Goal: Task Accomplishment & Management: Manage account settings

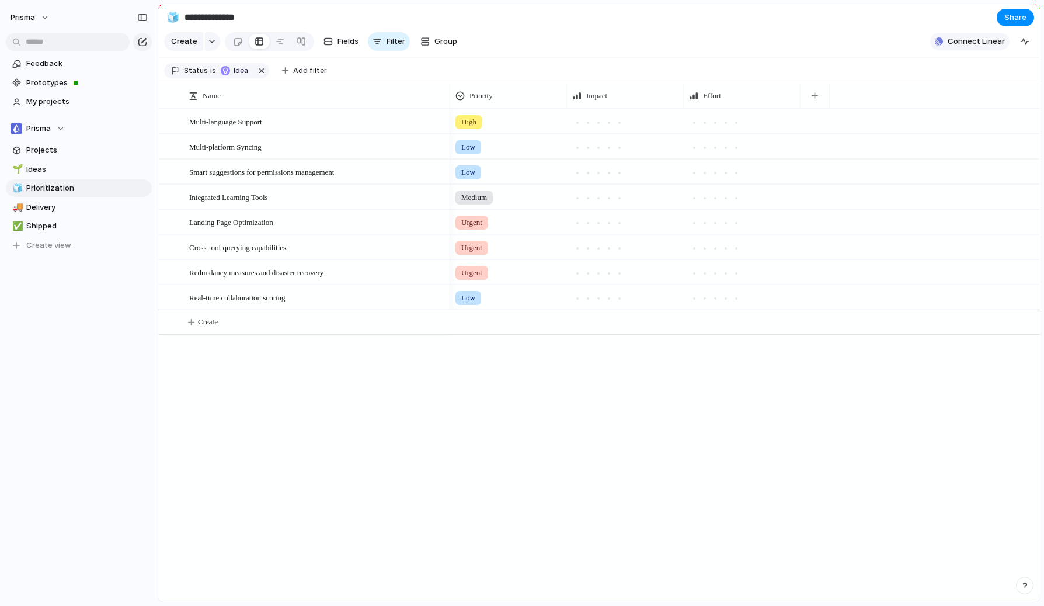
click at [963, 41] on span "Connect Linear" at bounding box center [976, 42] width 57 height 12
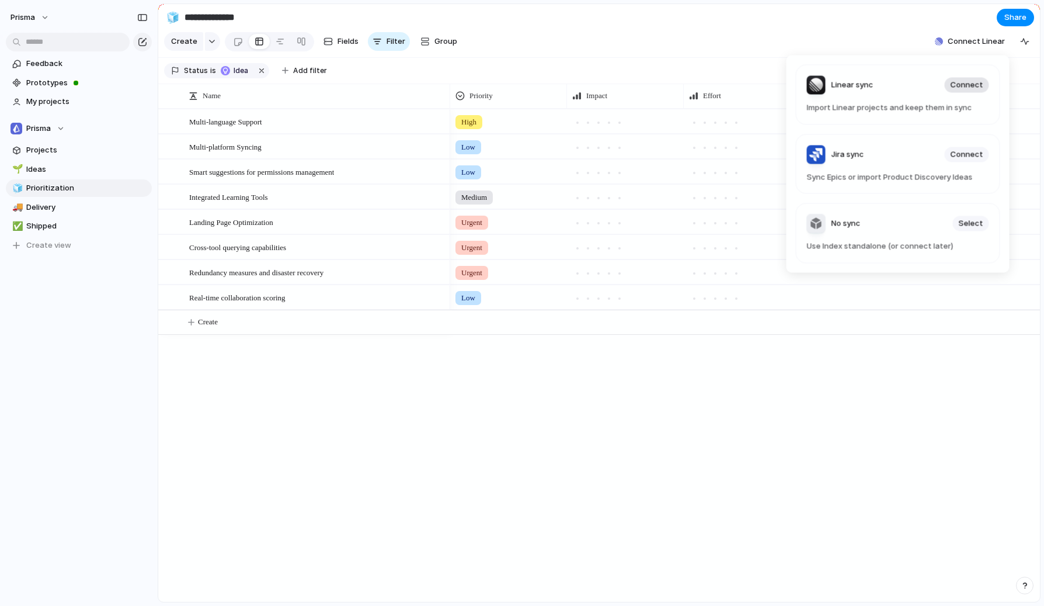
click at [966, 86] on span "Connect" at bounding box center [967, 85] width 33 height 12
click at [971, 88] on span "Connect" at bounding box center [967, 85] width 33 height 12
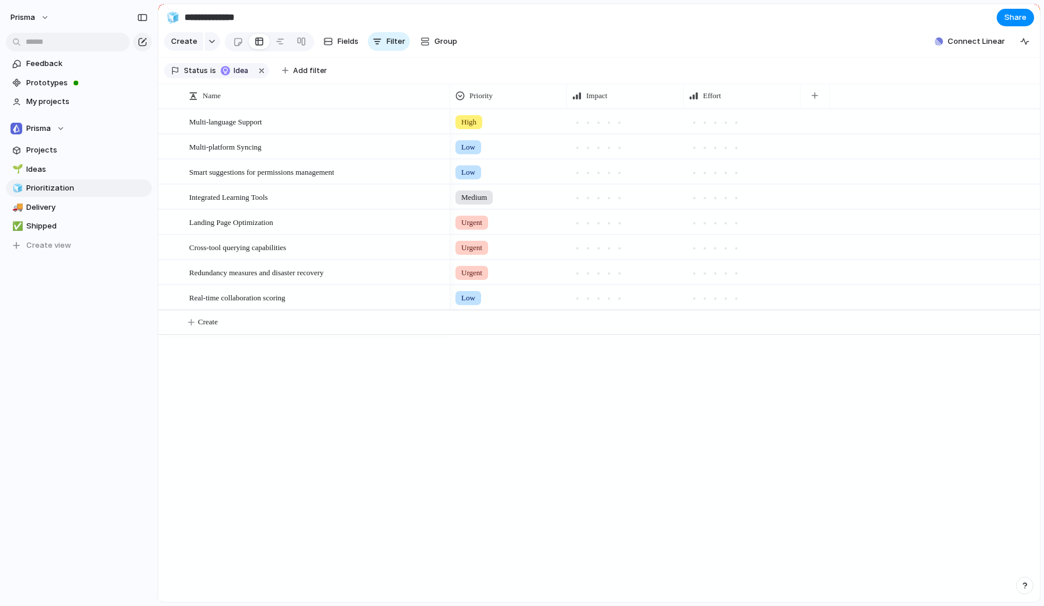
click at [552, 454] on div "Linear sync Connect Import Linear projects and keep them in sync Jira sync Conn…" at bounding box center [522, 303] width 1044 height 606
click at [47, 19] on button "Prisma" at bounding box center [30, 17] width 50 height 19
click at [47, 16] on div "Settings Invite members Change theme Sign out" at bounding box center [522, 303] width 1044 height 606
click at [63, 128] on div "Prisma" at bounding box center [38, 129] width 54 height 12
click at [63, 128] on div "Prisma Create new team" at bounding box center [522, 303] width 1044 height 606
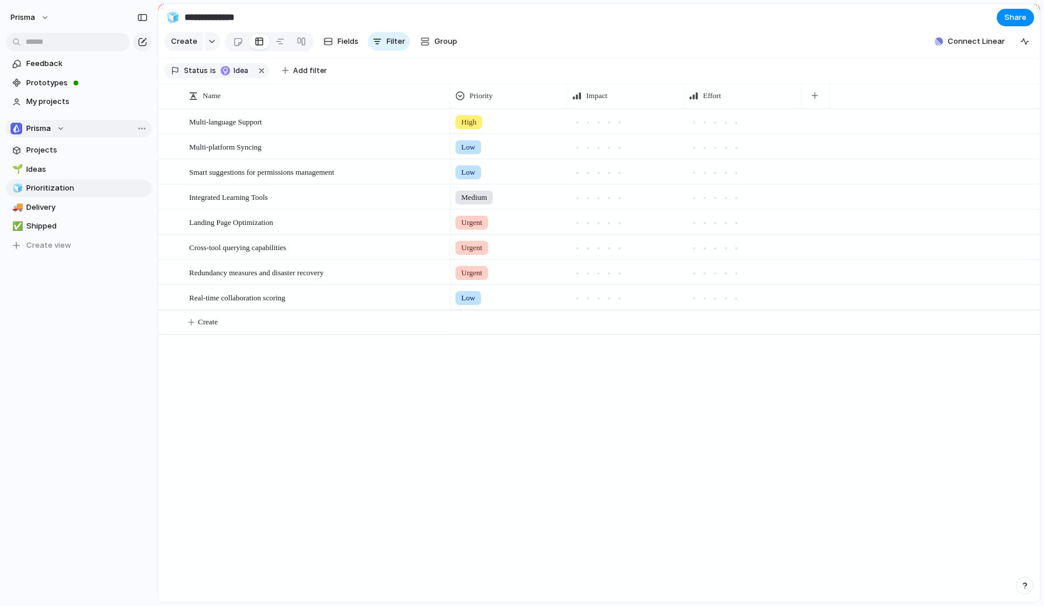
click at [61, 128] on div "Prisma" at bounding box center [38, 129] width 54 height 12
click at [61, 128] on div "Prisma Create new team" at bounding box center [522, 303] width 1044 height 606
click at [67, 210] on span "Delivery" at bounding box center [86, 208] width 121 height 12
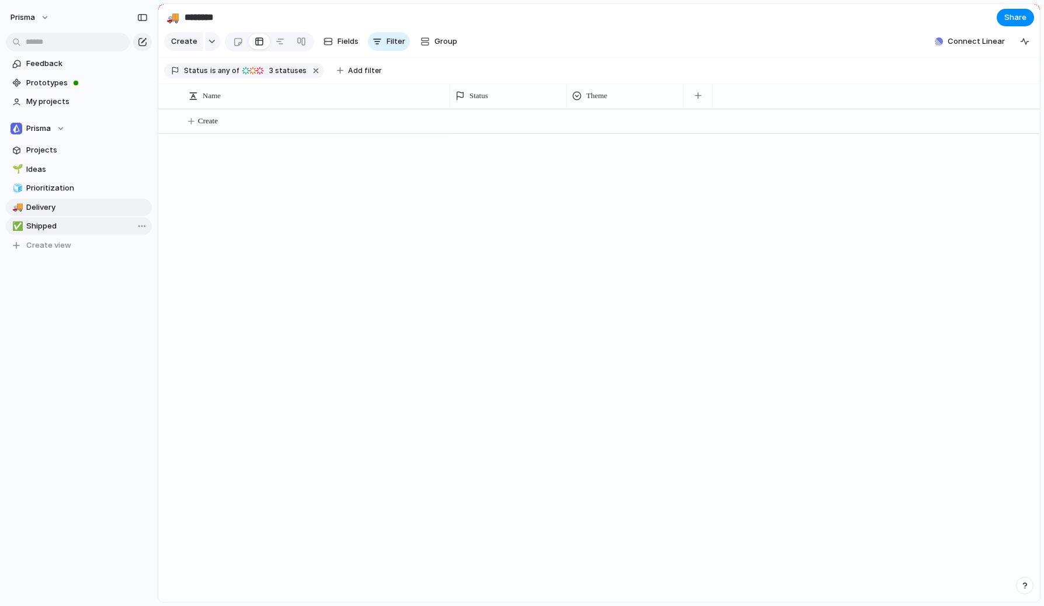
click at [61, 224] on span "Shipped" at bounding box center [86, 226] width 121 height 12
type input "*******"
click at [61, 150] on span "Projects" at bounding box center [86, 150] width 121 height 12
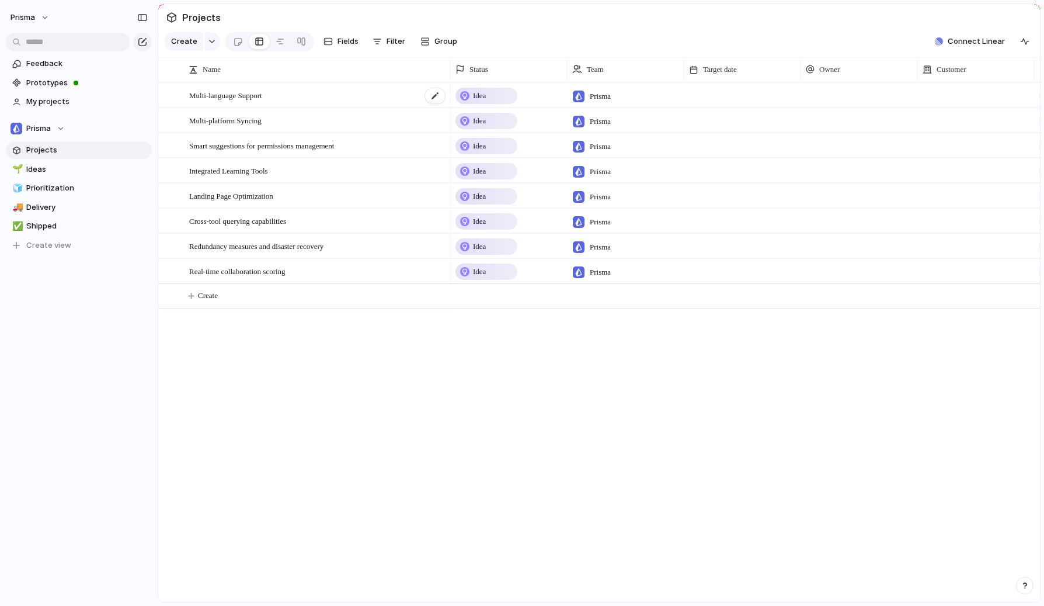
click at [258, 95] on span "Multi-language Support" at bounding box center [225, 94] width 73 height 13
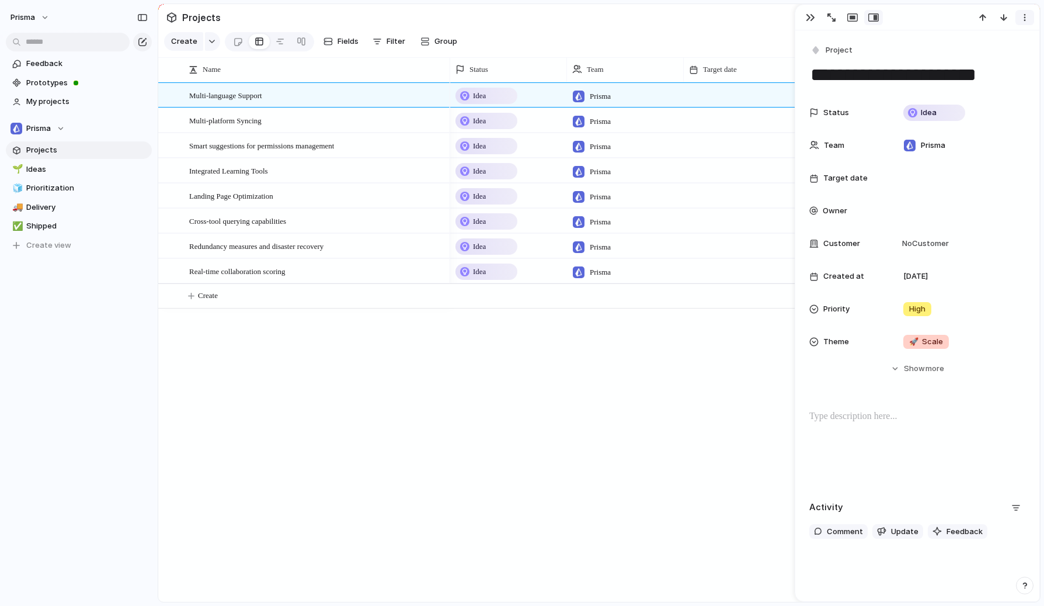
click at [1026, 13] on div "button" at bounding box center [1024, 17] width 9 height 9
click at [991, 59] on li "Delete" at bounding box center [989, 61] width 88 height 19
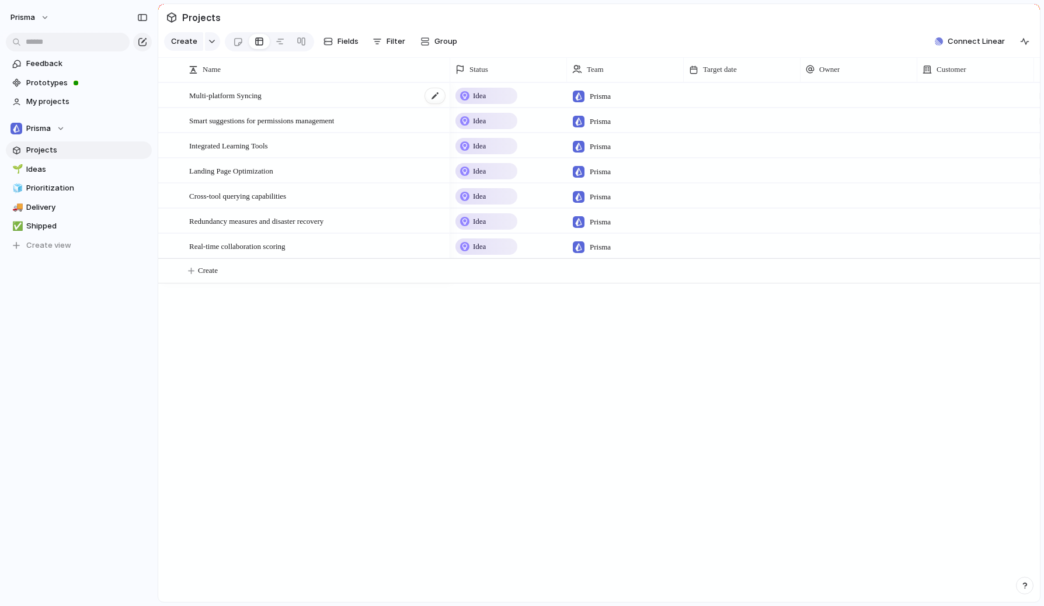
click at [305, 92] on div "Multi-platform Syncing" at bounding box center [317, 96] width 257 height 24
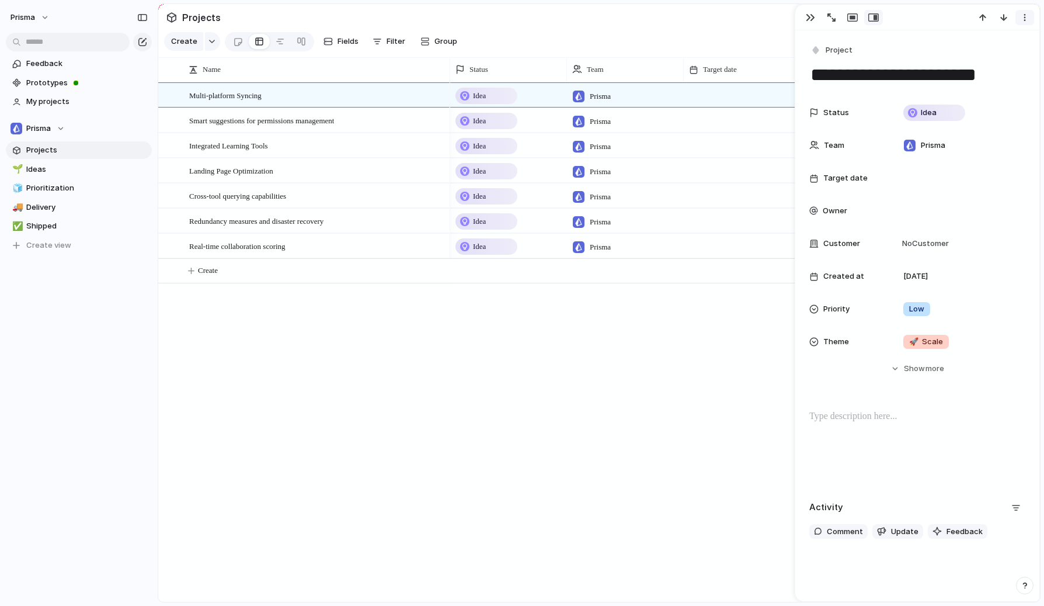
click at [1029, 18] on button "button" at bounding box center [1025, 17] width 19 height 15
click at [988, 56] on li "Delete" at bounding box center [989, 61] width 88 height 19
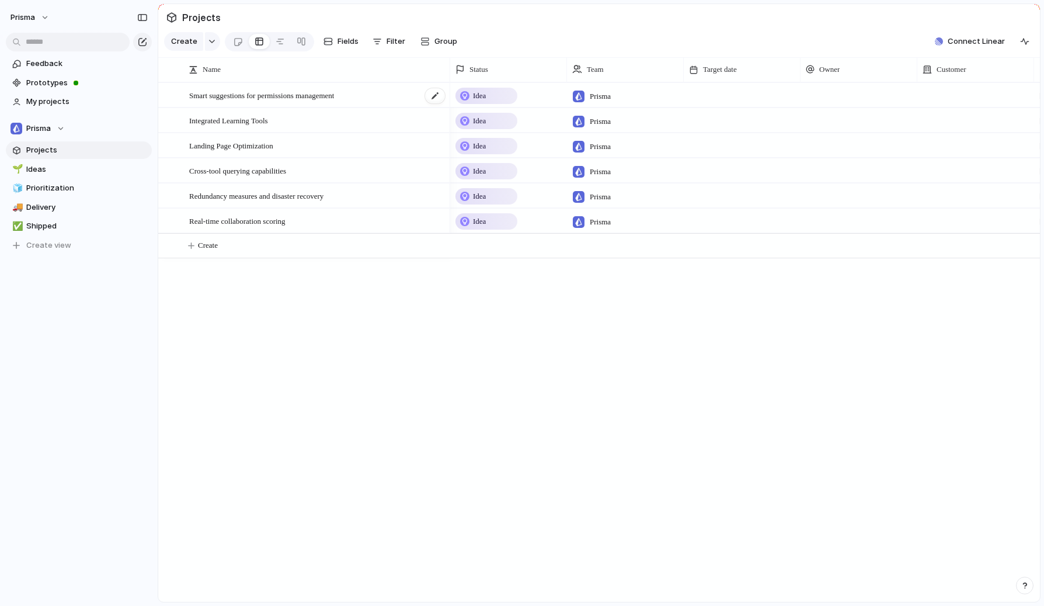
click at [325, 92] on span "Smart suggestions for permissions management" at bounding box center [261, 94] width 145 height 13
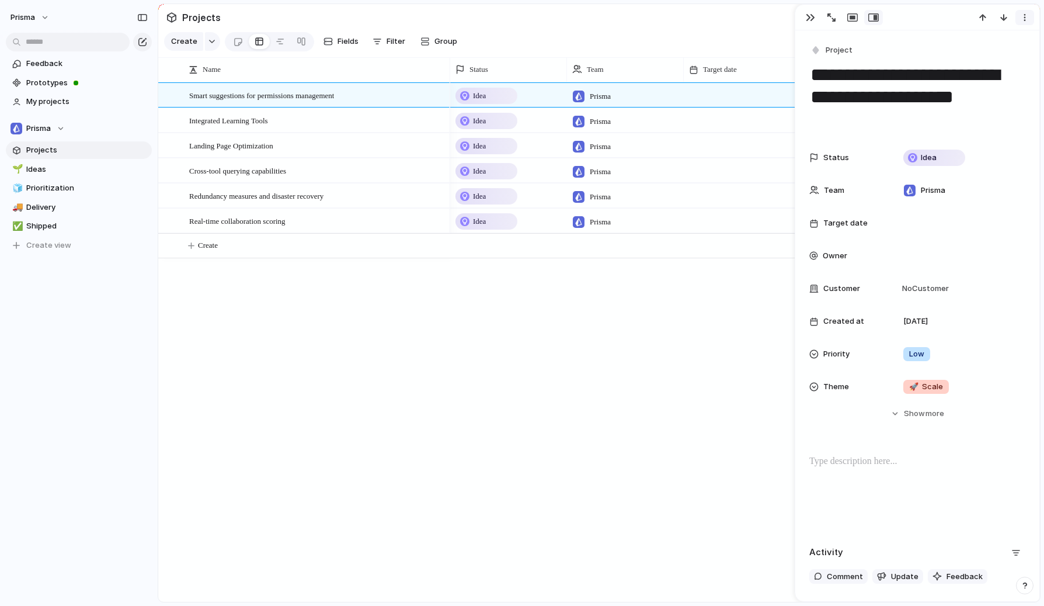
click at [1027, 15] on div "button" at bounding box center [1024, 17] width 9 height 9
click at [1001, 60] on li "Delete" at bounding box center [989, 61] width 88 height 19
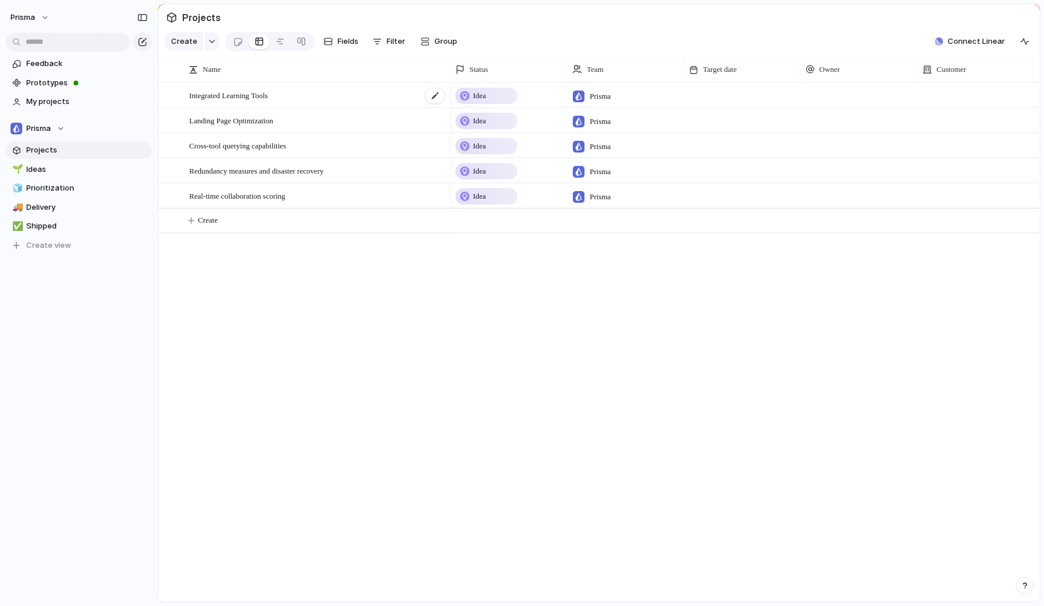
click at [291, 91] on div "Integrated Learning Tools" at bounding box center [317, 96] width 257 height 24
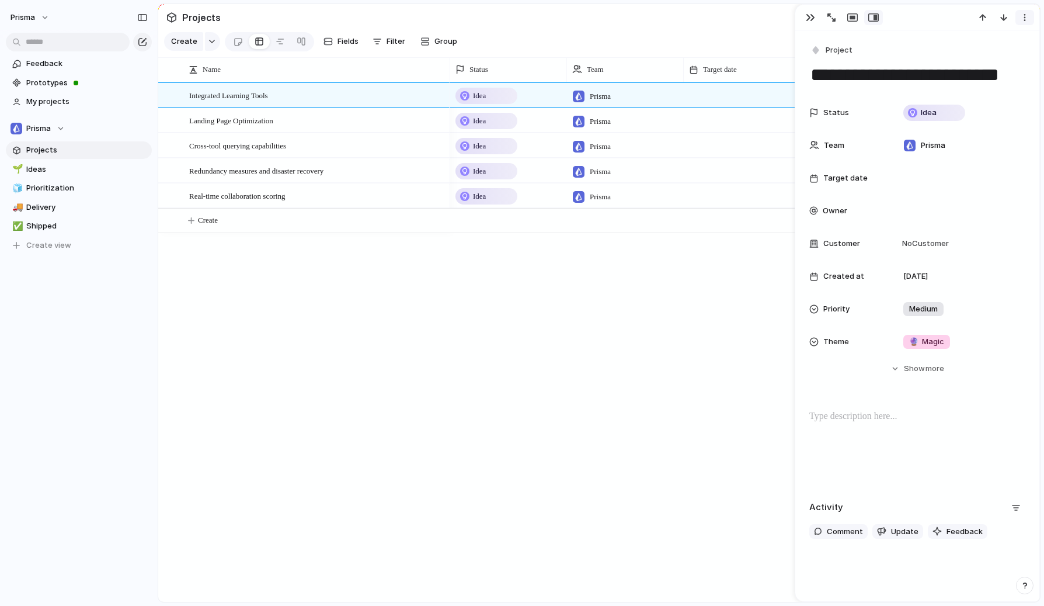
click at [1020, 9] on div at bounding box center [918, 18] width 244 height 26
click at [1023, 16] on div "button" at bounding box center [1024, 17] width 9 height 9
click at [978, 54] on li "Delete" at bounding box center [989, 61] width 88 height 19
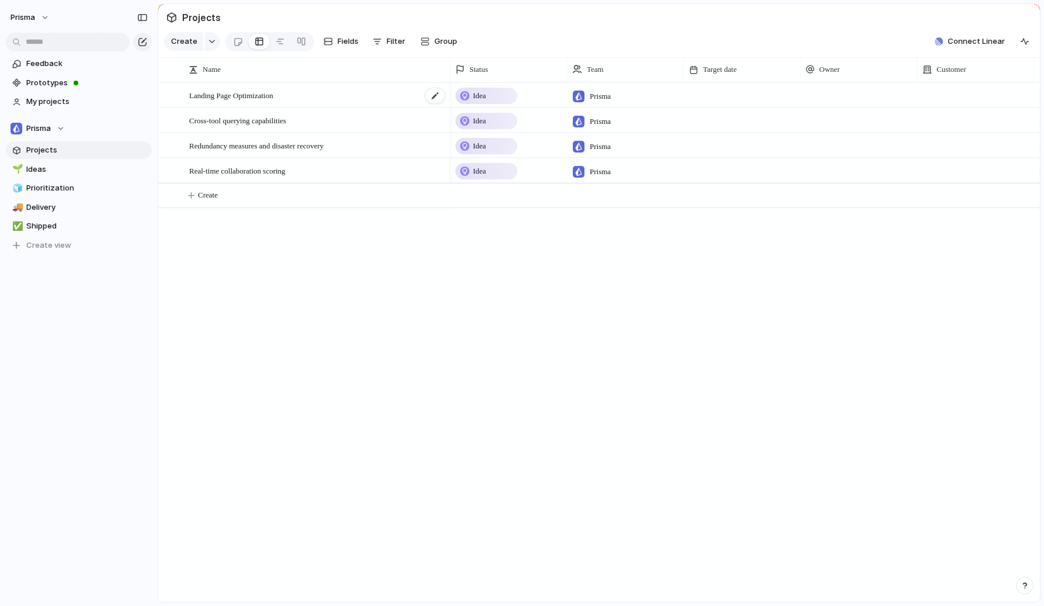
click at [247, 96] on span "Landing Page Optimization" at bounding box center [231, 94] width 84 height 13
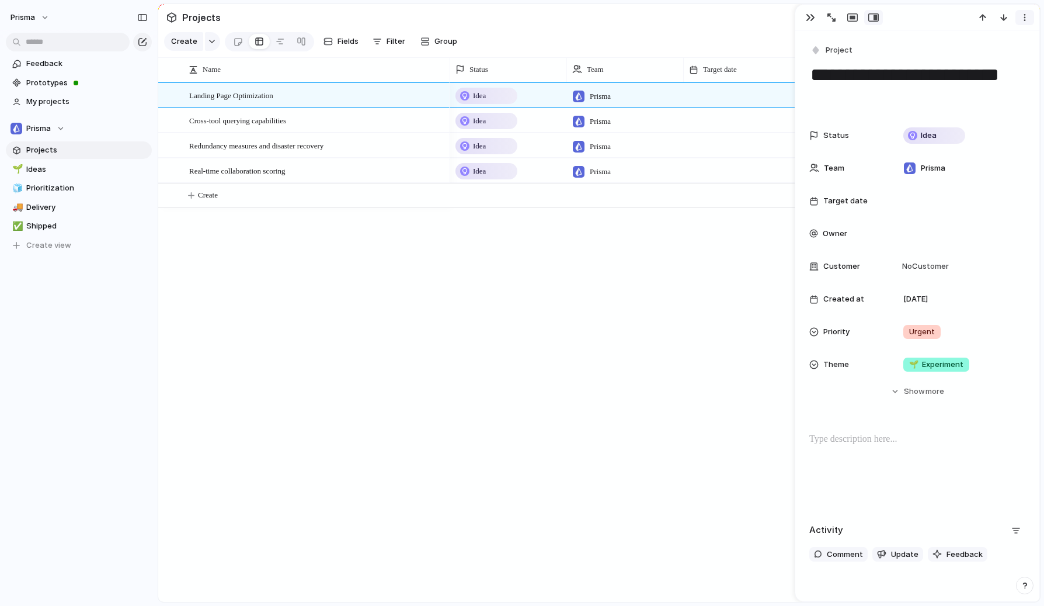
click at [1026, 19] on div "button" at bounding box center [1024, 17] width 9 height 9
click at [981, 64] on span "Delete" at bounding box center [975, 61] width 25 height 12
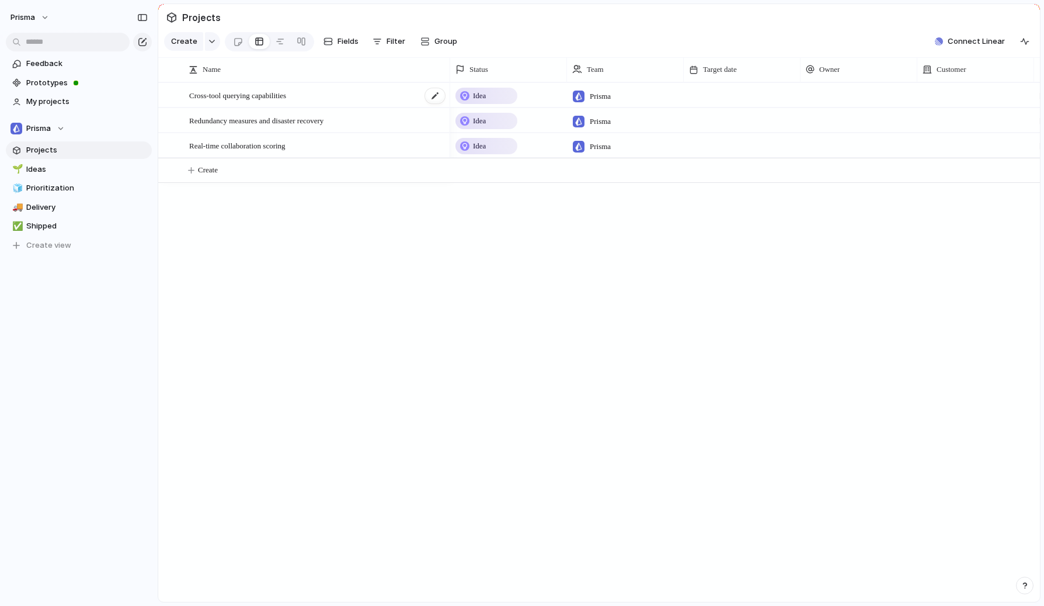
click at [256, 91] on span "Cross-tool querying capabilities" at bounding box center [237, 94] width 97 height 13
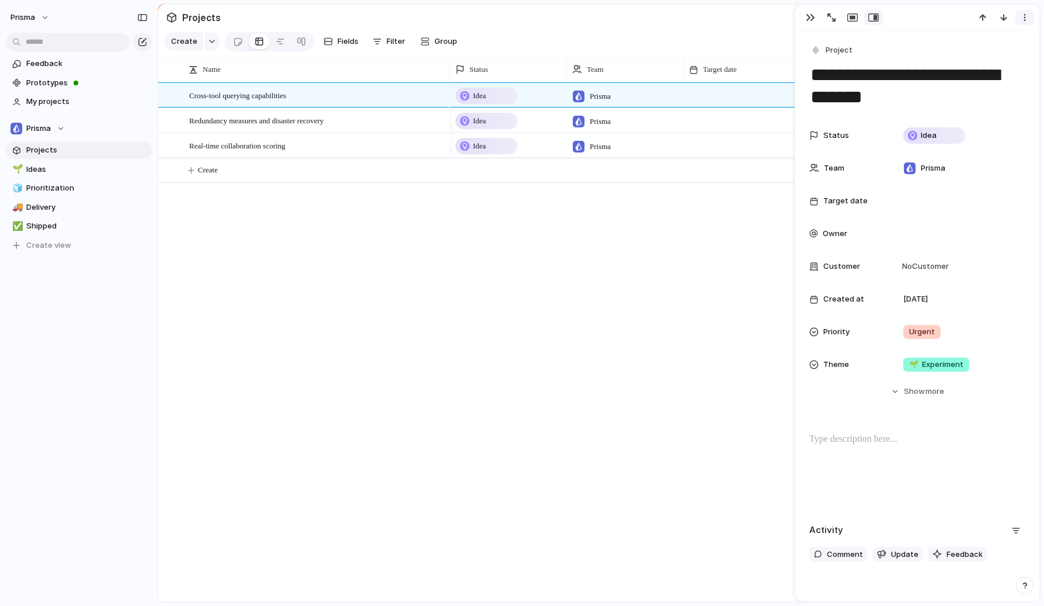
click at [1024, 24] on button "button" at bounding box center [1025, 17] width 19 height 15
click at [992, 55] on li "Delete" at bounding box center [989, 61] width 88 height 19
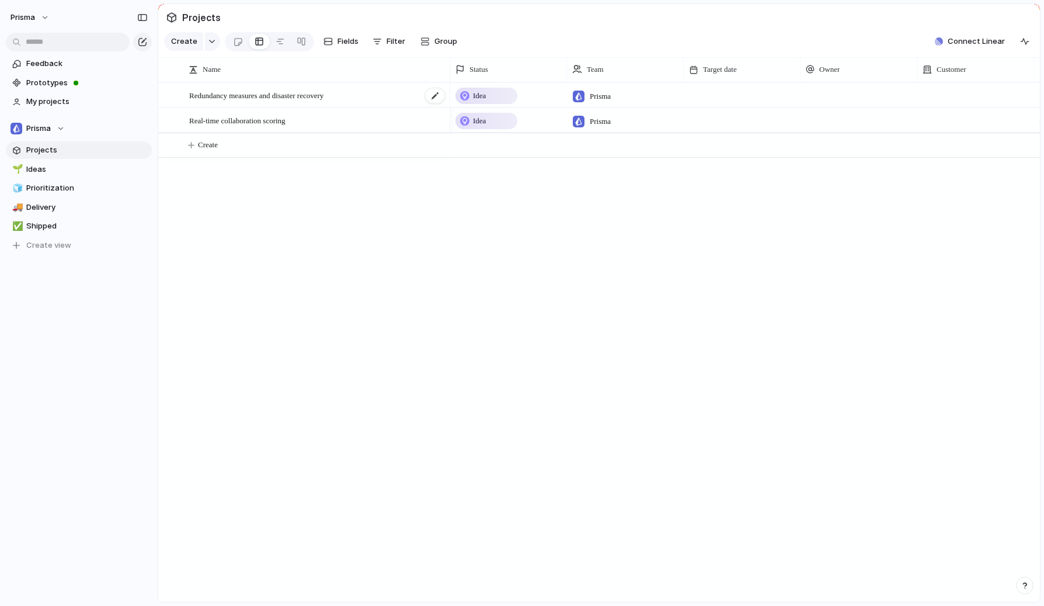
click at [283, 100] on span "Redundancy measures and disaster recovery" at bounding box center [256, 94] width 134 height 13
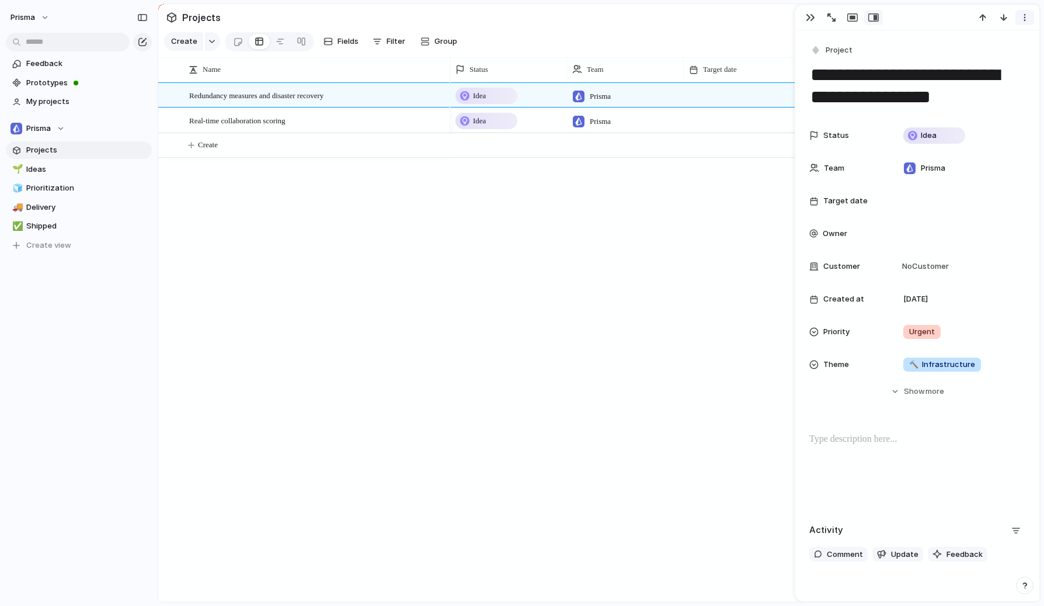
click at [1023, 18] on div "button" at bounding box center [1024, 17] width 9 height 9
click at [985, 64] on span "Delete" at bounding box center [975, 61] width 25 height 12
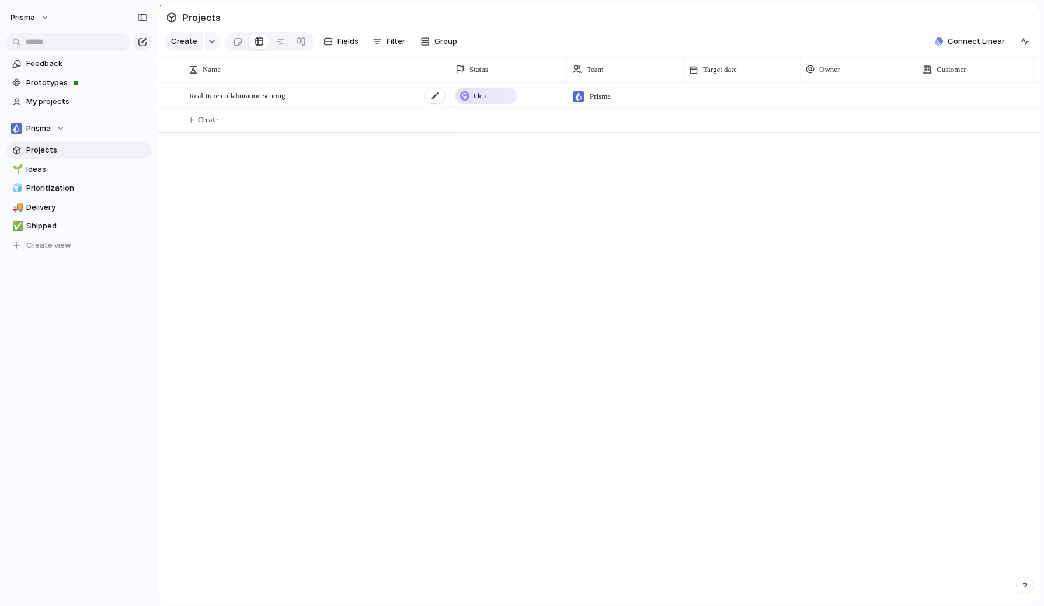
click at [227, 98] on span "Real-time collaboration scoring" at bounding box center [237, 94] width 96 height 13
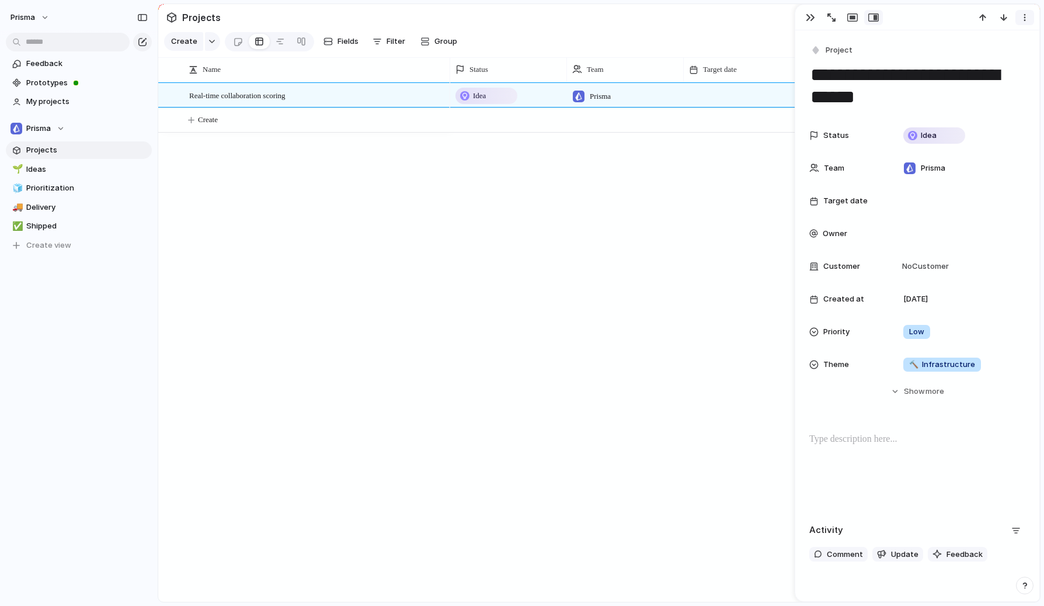
click at [1023, 20] on div "button" at bounding box center [1024, 17] width 9 height 9
click at [988, 61] on li "Delete" at bounding box center [989, 61] width 88 height 19
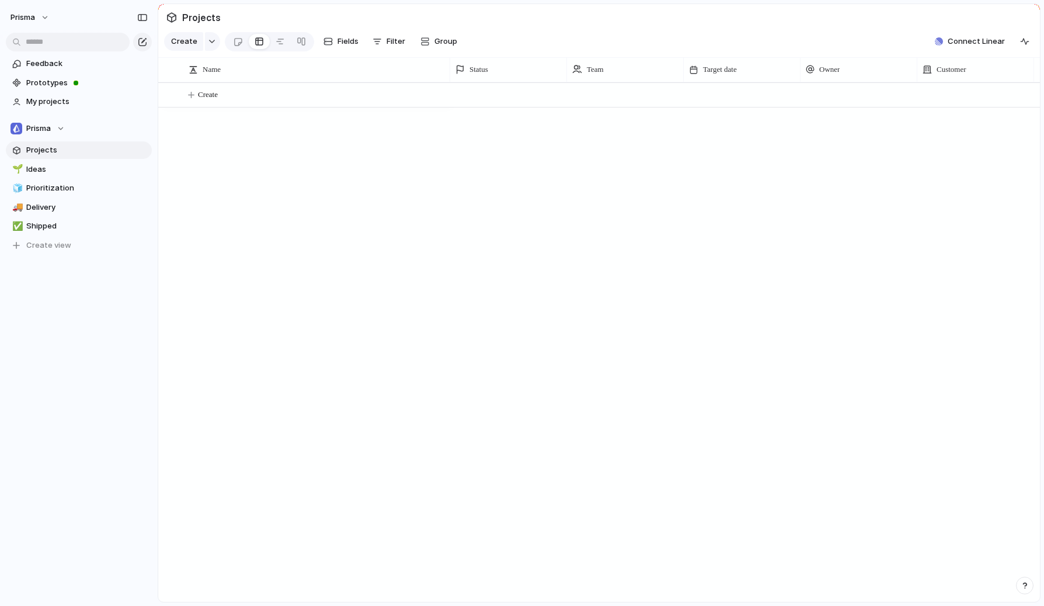
click at [418, 273] on div "Create" at bounding box center [599, 341] width 882 height 519
click at [46, 79] on span "Prototypes" at bounding box center [86, 83] width 121 height 12
click at [425, 196] on div "Create" at bounding box center [599, 341] width 882 height 519
click at [276, 40] on div at bounding box center [280, 41] width 9 height 19
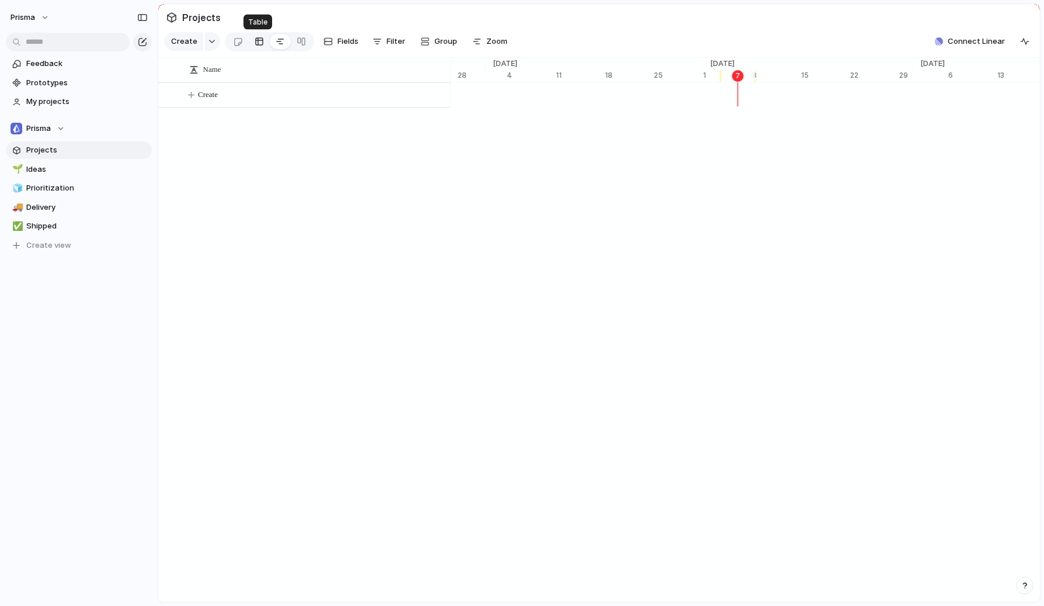
click at [255, 40] on div at bounding box center [259, 41] width 9 height 19
